Goal: Information Seeking & Learning: Learn about a topic

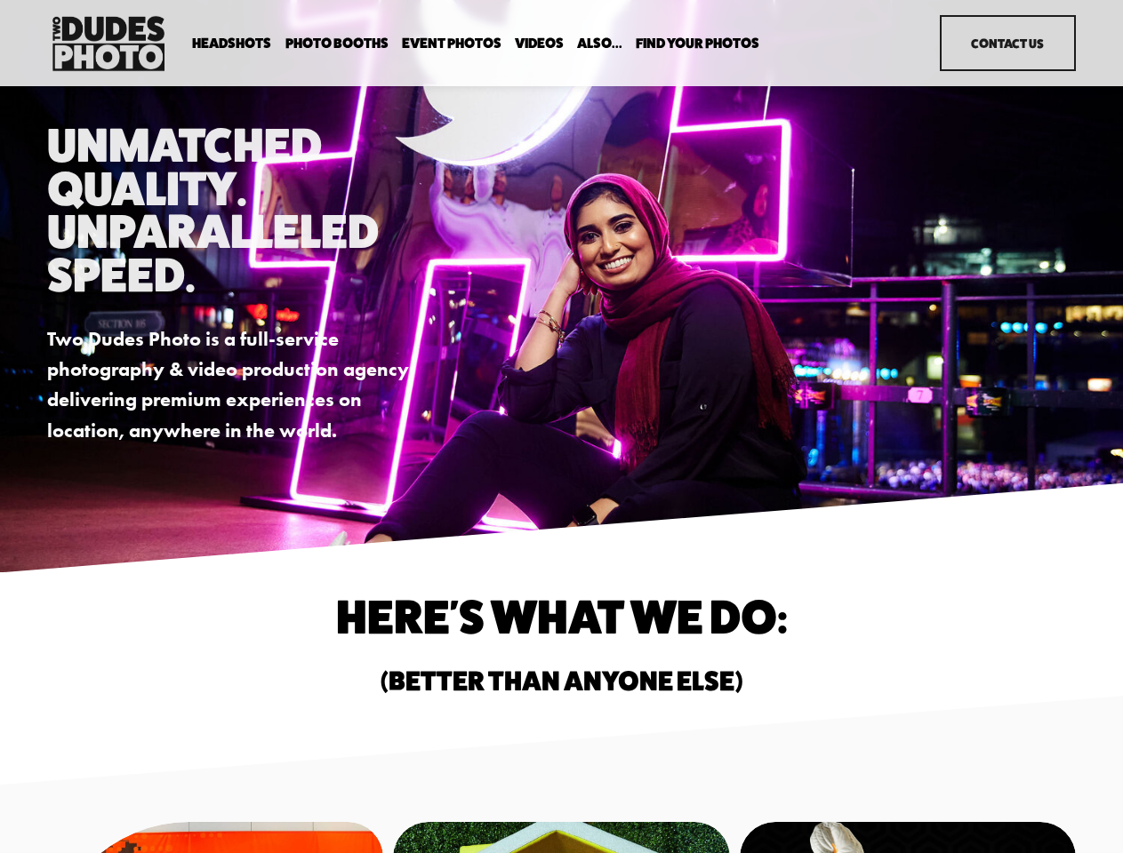
click at [561, 427] on div "Unmatched Quality. Unparalleled Speed. Two Dudes Photo is a full-service photog…" at bounding box center [561, 285] width 1123 height 322
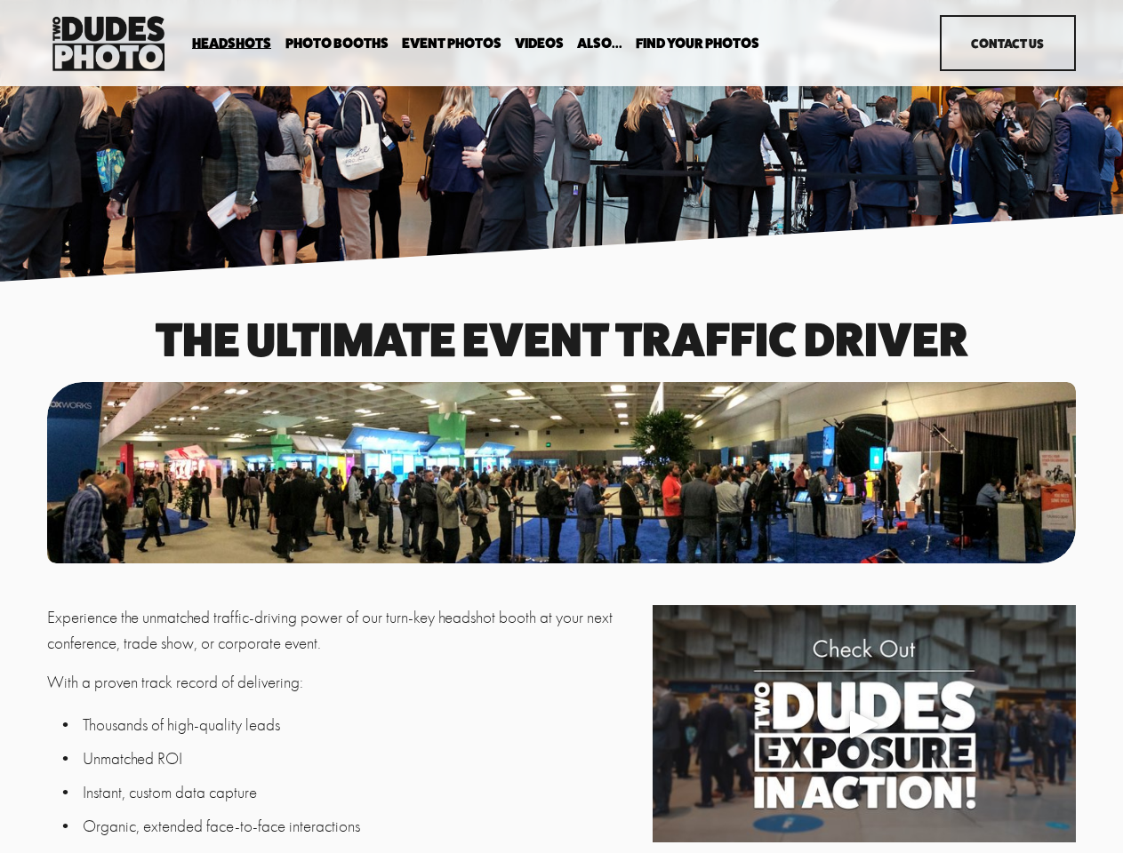
click at [561, 427] on div at bounding box center [561, 472] width 1028 height 181
click at [863, 727] on div "Play" at bounding box center [864, 724] width 43 height 43
